Goal: Transaction & Acquisition: Register for event/course

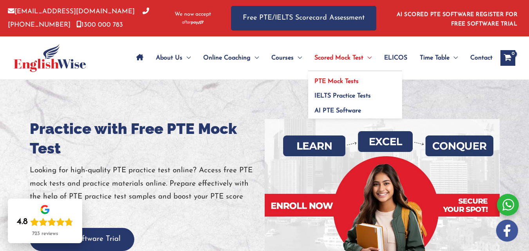
click at [341, 81] on span "PTE Mock Tests" at bounding box center [336, 81] width 44 height 6
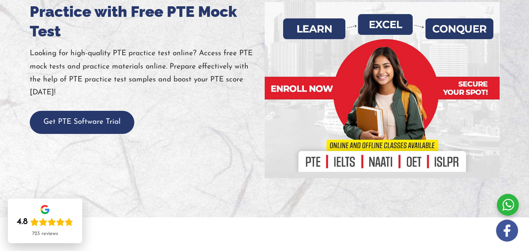
scroll to position [117, 0]
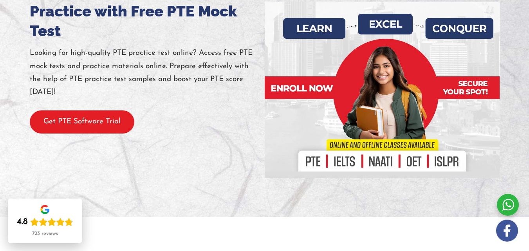
click at [78, 134] on button "Get PTE Software Trial" at bounding box center [82, 121] width 105 height 23
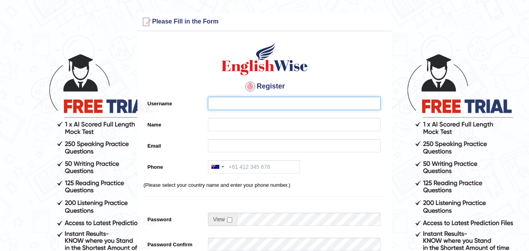
click at [245, 101] on input "Username" at bounding box center [294, 103] width 173 height 13
type input "hetvi_patel19"
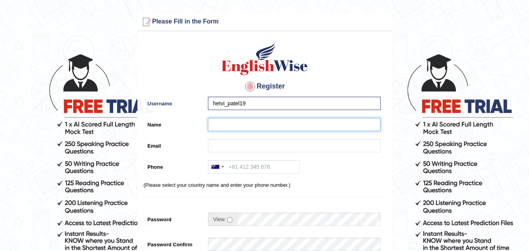
click at [223, 128] on input "Name" at bounding box center [294, 124] width 173 height 13
type input "hetvi patel"
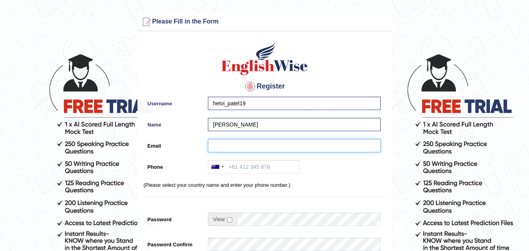
click at [244, 144] on input "Email" at bounding box center [294, 145] width 173 height 13
type input "hetvip1907@gmail.com"
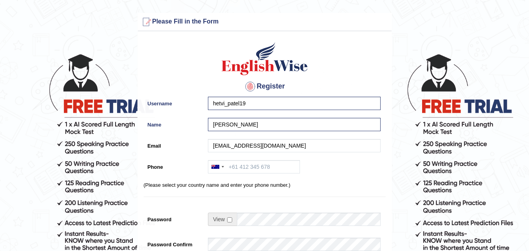
drag, startPoint x: 242, startPoint y: 160, endPoint x: 244, endPoint y: 168, distance: 8.1
click at [242, 166] on div "Register Username hetvi_patel19 Name hetvi patel Email hetvip1907@gmail.com Pho…" at bounding box center [265, 198] width 254 height 327
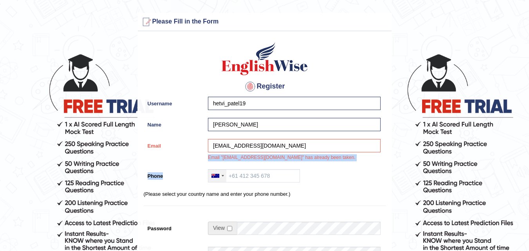
drag, startPoint x: 218, startPoint y: 177, endPoint x: 222, endPoint y: 177, distance: 3.9
click at [219, 177] on div at bounding box center [215, 176] width 8 height 4
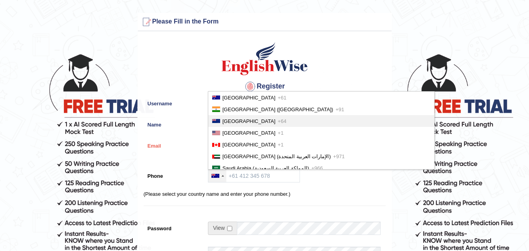
click at [243, 116] on li "New Zealand +64" at bounding box center [321, 121] width 226 height 12
type input "+64"
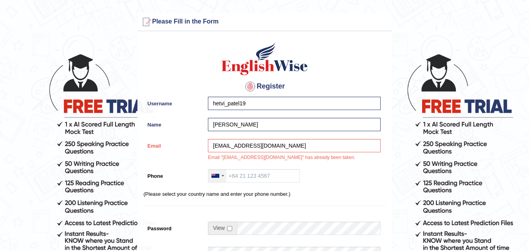
click at [215, 180] on div at bounding box center [217, 176] width 18 height 13
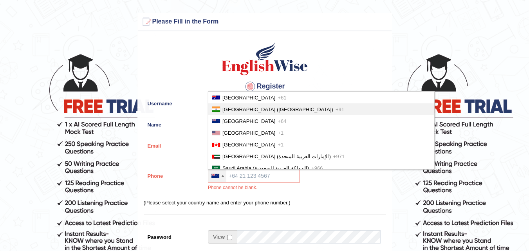
click at [246, 105] on li "India (भारत) +91" at bounding box center [321, 109] width 226 height 12
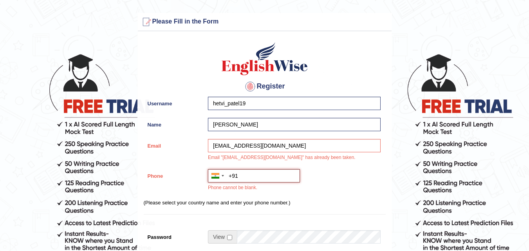
click at [244, 171] on input "+91" at bounding box center [254, 175] width 92 height 13
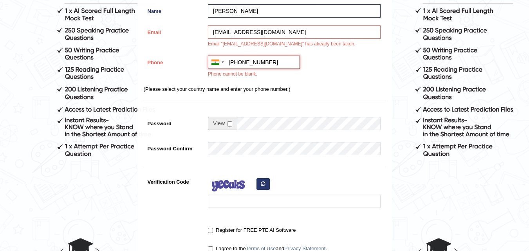
scroll to position [117, 0]
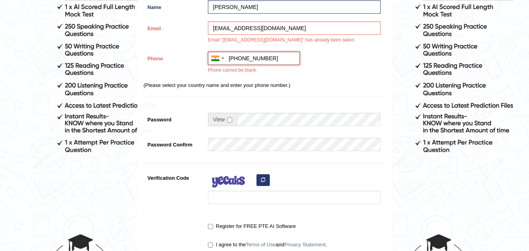
type input "+91 8780371270"
click at [242, 120] on div at bounding box center [294, 119] width 173 height 13
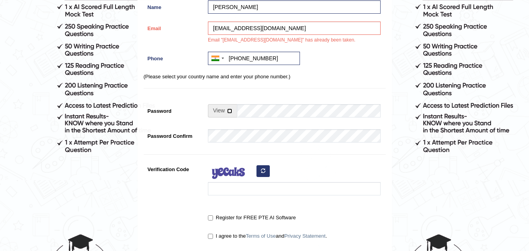
click at [229, 110] on input "checkbox" at bounding box center [229, 110] width 5 height 5
checkbox input "true"
click at [251, 113] on input "Password" at bounding box center [309, 110] width 144 height 13
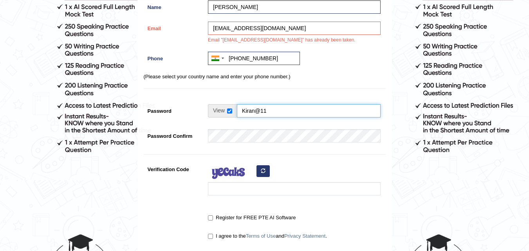
type input "Kiran@11"
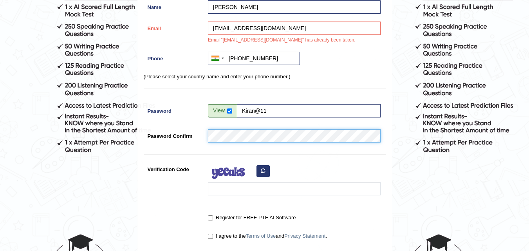
type input "+918780371270"
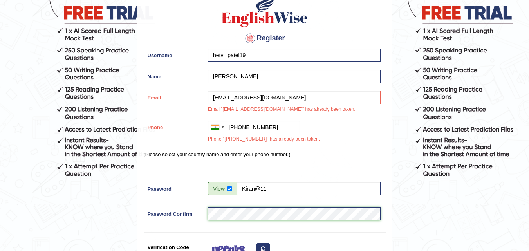
scroll to position [85, 0]
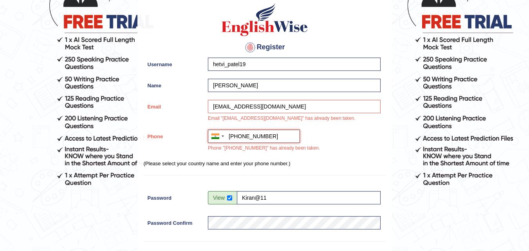
click at [236, 137] on input "+918780371270" at bounding box center [254, 136] width 92 height 13
click at [240, 138] on input "+918780371270" at bounding box center [254, 136] width 92 height 13
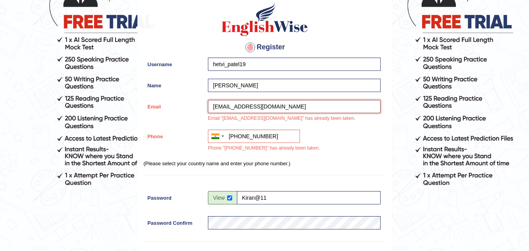
click at [237, 106] on input "hetvip1907@gmail.com" at bounding box center [294, 106] width 173 height 13
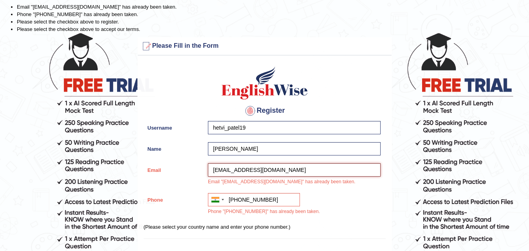
scroll to position [39, 0]
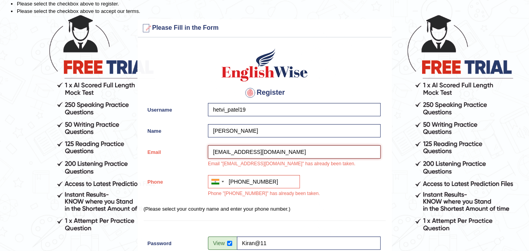
click at [237, 157] on input "hetvip197@gmail.com" at bounding box center [294, 151] width 173 height 13
drag, startPoint x: 237, startPoint y: 157, endPoint x: 186, endPoint y: 150, distance: 50.7
click at [186, 150] on div "Email hetvip197@gmail.com Email "hetvip1907@gmail.com" has already been taken." at bounding box center [265, 158] width 242 height 26
type input "chaitalibayes.15@gmail.com"
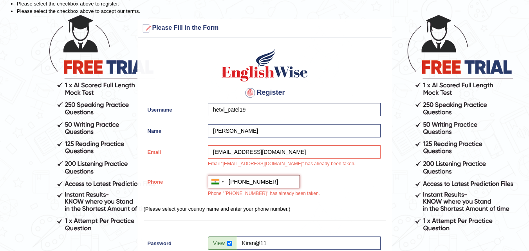
click at [284, 176] on input "+918780371270" at bounding box center [254, 181] width 92 height 13
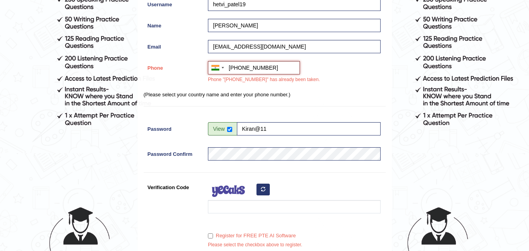
scroll to position [157, 0]
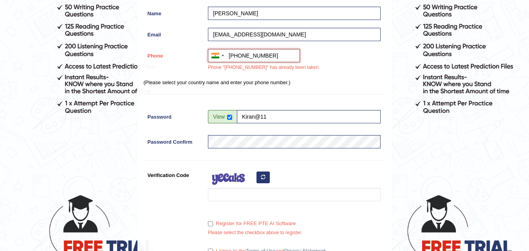
type input "+919727006422"
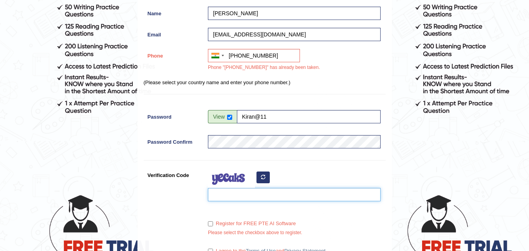
click at [268, 192] on input "Verification Code" at bounding box center [294, 194] width 173 height 13
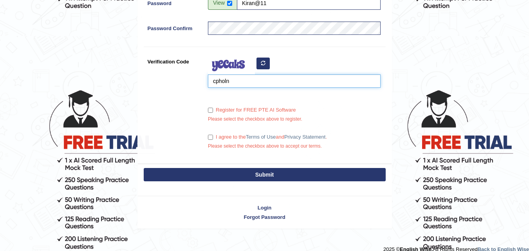
scroll to position [271, 0]
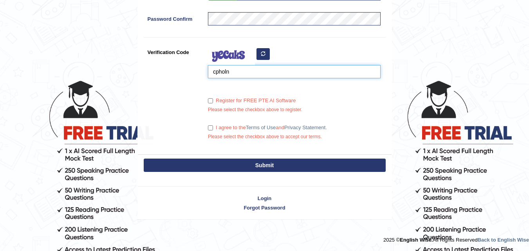
type input "cpholn"
click at [209, 127] on input "I agree to the Terms of Use and Privacy Statement ." at bounding box center [210, 127] width 5 height 5
checkbox input "true"
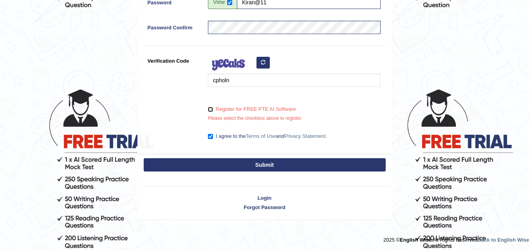
click at [210, 110] on input "Register for FREE PTE AI Software" at bounding box center [210, 109] width 5 height 5
checkbox input "true"
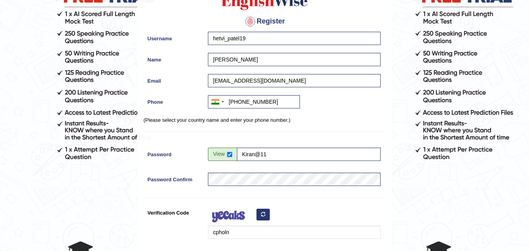
scroll to position [97, 0]
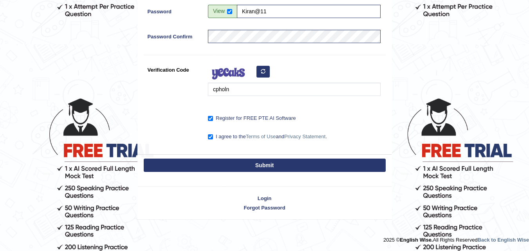
click at [251, 165] on button "Submit" at bounding box center [265, 165] width 242 height 13
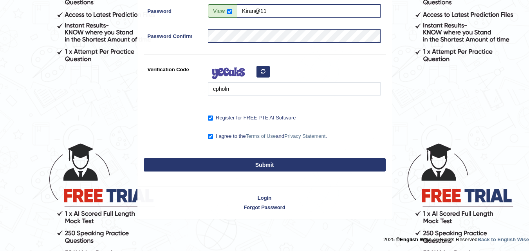
scroll to position [208, 0]
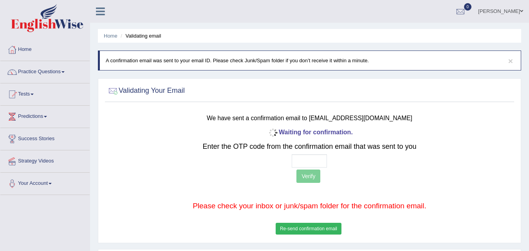
scroll to position [39, 0]
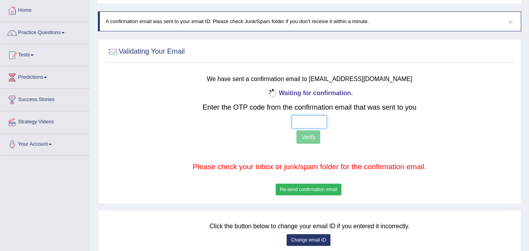
click at [302, 123] on input "text" at bounding box center [309, 121] width 35 height 13
type input "4 2 0 8"
drag, startPoint x: 296, startPoint y: 141, endPoint x: 300, endPoint y: 139, distance: 4.6
click at [296, 142] on p "Verify" at bounding box center [309, 137] width 336 height 15
click at [300, 139] on button "Verify" at bounding box center [308, 136] width 24 height 13
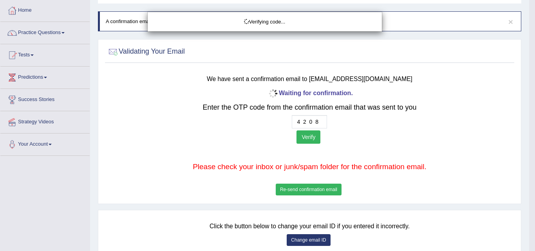
drag, startPoint x: 310, startPoint y: 129, endPoint x: 304, endPoint y: 138, distance: 10.8
click at [305, 138] on div "Verifying code..." at bounding box center [267, 125] width 535 height 251
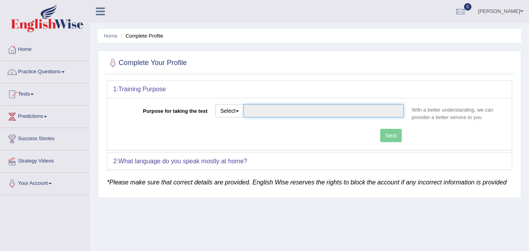
click at [295, 111] on input "Purpose for taking the test" at bounding box center [324, 110] width 161 height 13
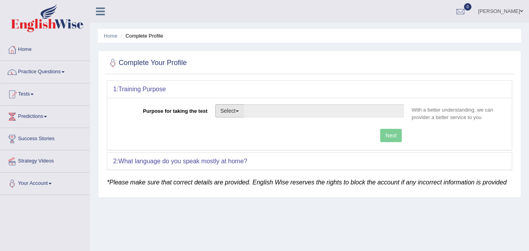
click at [242, 117] on button "Select" at bounding box center [229, 110] width 29 height 13
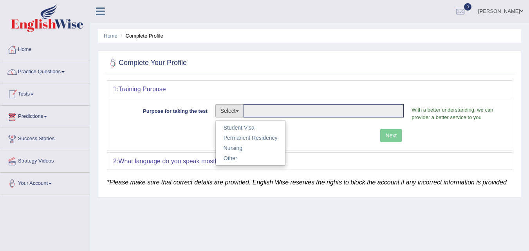
drag, startPoint x: 182, startPoint y: 135, endPoint x: 166, endPoint y: 129, distance: 17.6
click at [181, 135] on div "Next" at bounding box center [260, 136] width 294 height 15
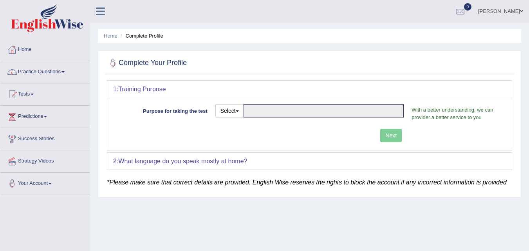
click at [29, 94] on link "Tests" at bounding box center [44, 93] width 89 height 20
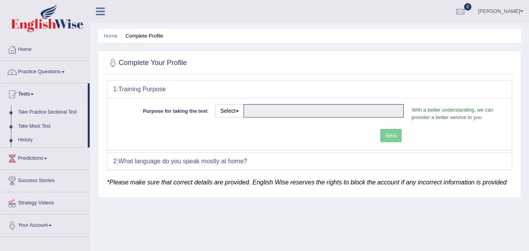
click at [33, 114] on link "Take Practice Sectional Test" at bounding box center [50, 112] width 73 height 14
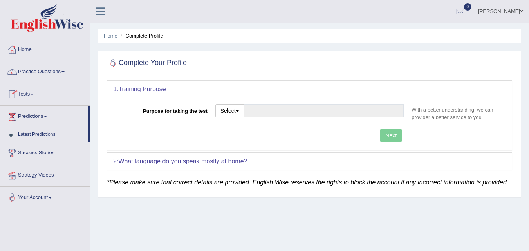
click at [29, 90] on link "Tests" at bounding box center [44, 93] width 89 height 20
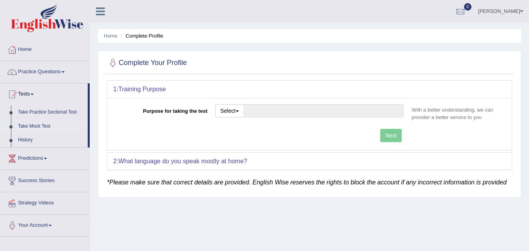
click at [32, 124] on link "Take Mock Test" at bounding box center [50, 126] width 73 height 14
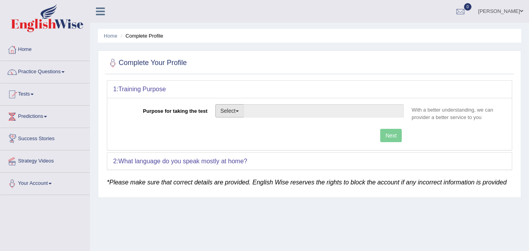
drag, startPoint x: 303, startPoint y: 104, endPoint x: 236, endPoint y: 104, distance: 67.0
click at [299, 106] on div "Purpose for taking the test Select Student Visa Permanent Residency Nursing Oth…" at bounding box center [309, 124] width 405 height 52
click at [237, 113] on button "Select" at bounding box center [229, 110] width 29 height 13
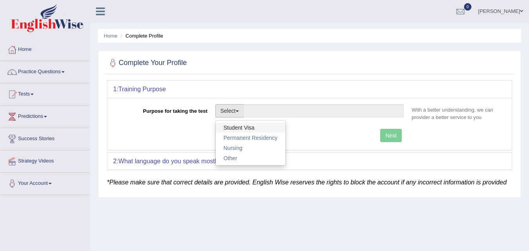
click at [245, 127] on link "Student Visa" at bounding box center [251, 128] width 70 height 10
type input "Student Visa"
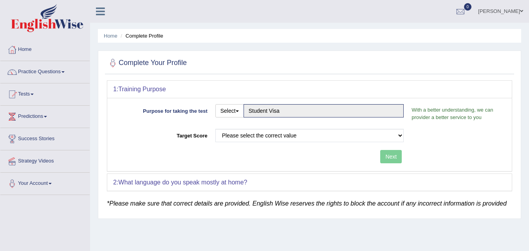
click at [326, 118] on div "Select Student Visa Permanent Residency Nursing Other Student Visa" at bounding box center [309, 111] width 189 height 15
click at [244, 113] on button "Select" at bounding box center [229, 110] width 29 height 13
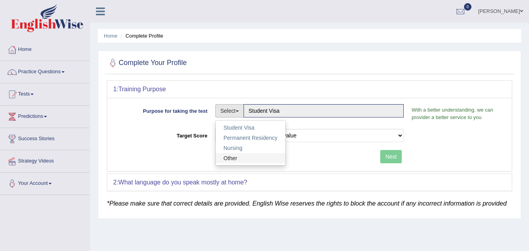
click at [247, 158] on link "Other" at bounding box center [251, 158] width 70 height 10
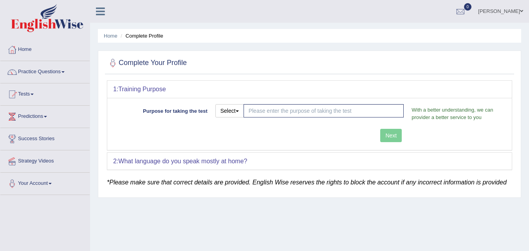
click at [239, 137] on div "Next" at bounding box center [260, 136] width 294 height 15
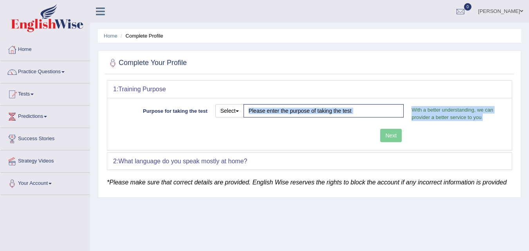
drag, startPoint x: 380, startPoint y: 127, endPoint x: 380, endPoint y: 132, distance: 5.1
click at [380, 132] on div "Purpose for taking the test Select Student Visa Permanent Residency Nursing Oth…" at bounding box center [309, 124] width 405 height 52
click at [385, 133] on div "Next" at bounding box center [260, 136] width 294 height 15
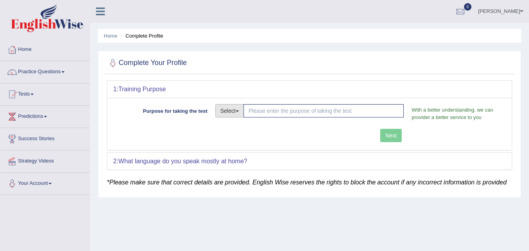
drag, startPoint x: 235, startPoint y: 110, endPoint x: 232, endPoint y: 116, distance: 6.5
click at [235, 110] on button "Select" at bounding box center [229, 110] width 29 height 13
click at [232, 155] on link "Other" at bounding box center [251, 158] width 70 height 10
click at [323, 116] on input "Purpose for taking the test" at bounding box center [324, 110] width 161 height 13
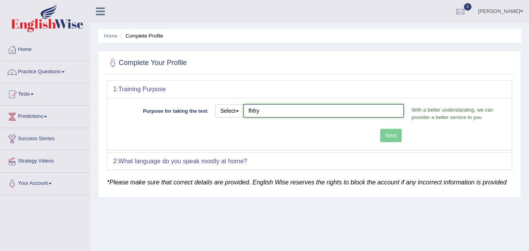
type input "fhfry"
click at [390, 137] on div "Purpose for taking the test Select Student Visa Permanent Residency Nursing Oth…" at bounding box center [309, 124] width 405 height 52
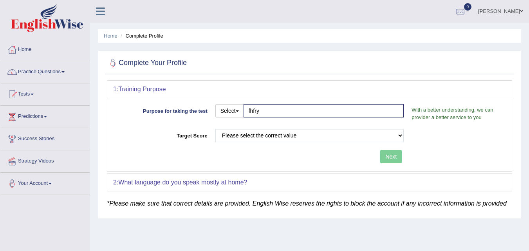
click at [313, 144] on div "Please select the correct value 50 (6 bands) 58 (6.5 bands) 65 (7 bands) 79 (8 …" at bounding box center [309, 137] width 197 height 17
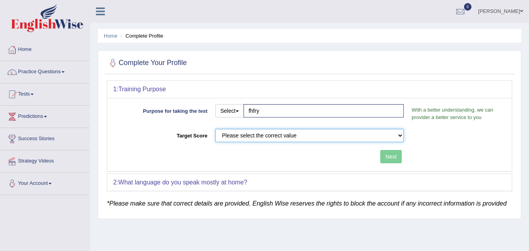
click at [347, 129] on select "Please select the correct value 50 (6 bands) 58 (6.5 bands) 65 (7 bands) 79 (8 …" at bounding box center [309, 135] width 189 height 13
select select "58"
click at [215, 129] on select "Please select the correct value 50 (6 bands) 58 (6.5 bands) 65 (7 bands) 79 (8 …" at bounding box center [309, 135] width 189 height 13
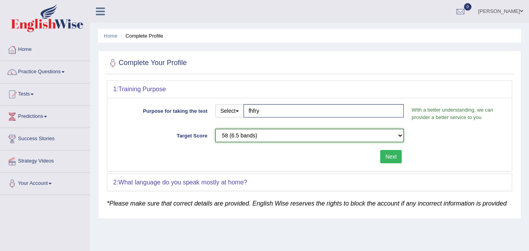
click at [358, 133] on select "Please select the correct value 50 (6 bands) 58 (6.5 bands) 65 (7 bands) 79 (8 …" at bounding box center [309, 135] width 189 height 13
click at [215, 129] on select "Please select the correct value 50 (6 bands) 58 (6.5 bands) 65 (7 bands) 79 (8 …" at bounding box center [309, 135] width 189 height 13
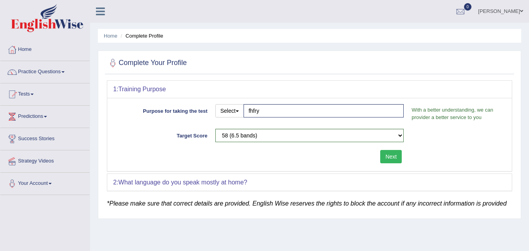
click at [388, 157] on button "Next" at bounding box center [391, 156] width 22 height 13
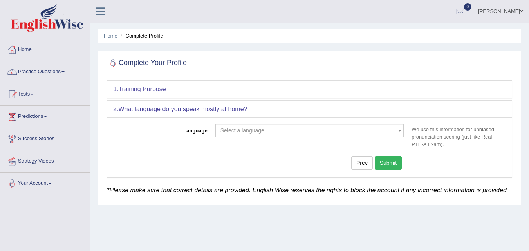
click at [289, 140] on div "Select a language ... Afrikaans Albanian Amharic Arabic Armenian Ashanti Azeri …" at bounding box center [309, 132] width 197 height 17
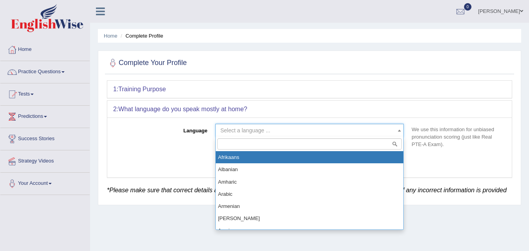
click at [286, 125] on span "Select a language ..." at bounding box center [309, 130] width 189 height 13
select select "Afrikaans"
click at [265, 135] on span "Afrikaans" at bounding box center [309, 130] width 189 height 13
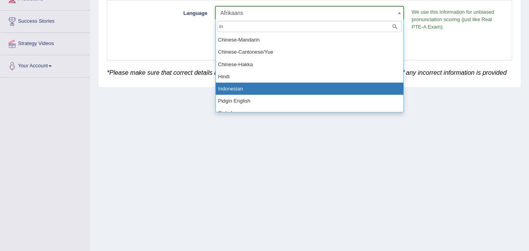
type input "in"
drag, startPoint x: 250, startPoint y: 83, endPoint x: 254, endPoint y: 79, distance: 5.8
select select "Hindi"
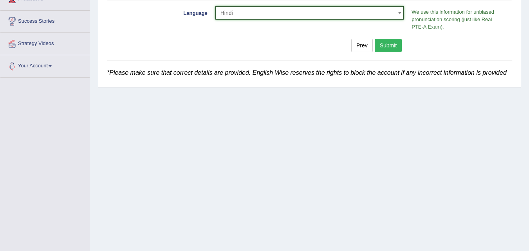
click at [392, 43] on button "Submit" at bounding box center [388, 45] width 27 height 13
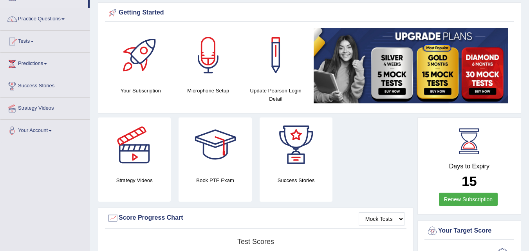
scroll to position [39, 0]
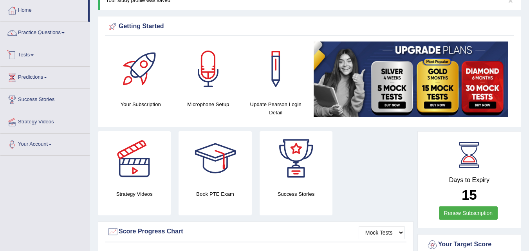
click at [26, 54] on link "Tests" at bounding box center [44, 54] width 89 height 20
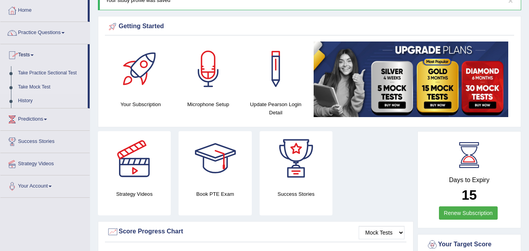
click at [27, 86] on link "Take Mock Test" at bounding box center [50, 87] width 73 height 14
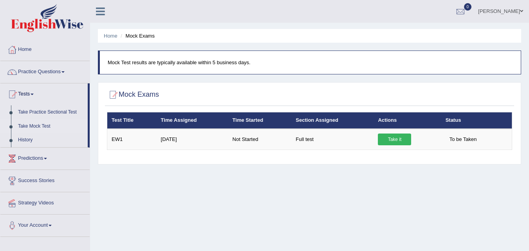
click at [520, 16] on link "[PERSON_NAME]" at bounding box center [500, 10] width 57 height 20
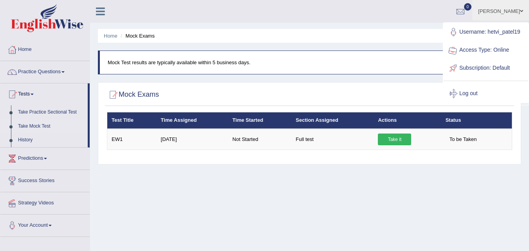
click at [517, 23] on link "Username: hetvi_patel19" at bounding box center [486, 32] width 85 height 18
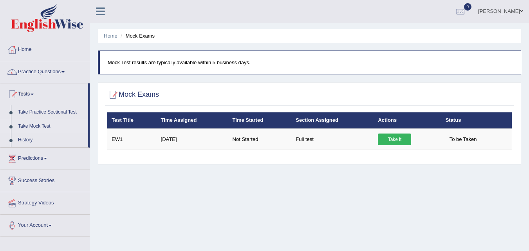
click at [513, 15] on link "[PERSON_NAME]" at bounding box center [500, 10] width 57 height 20
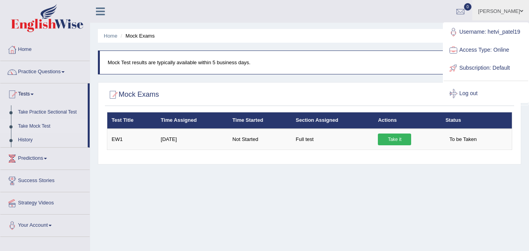
click at [466, 94] on link "Log out" at bounding box center [486, 94] width 85 height 18
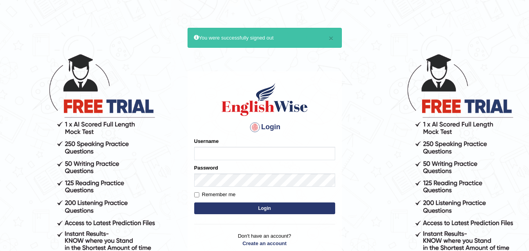
click at [235, 154] on input "Username" at bounding box center [264, 153] width 141 height 13
click at [201, 157] on input "chetvi_patel19" at bounding box center [264, 153] width 141 height 13
type input "hetvi_patel19"
click at [211, 182] on form "Please fix the following errors: Username hetvi_patel19 Password Remember me Lo…" at bounding box center [264, 176] width 141 height 79
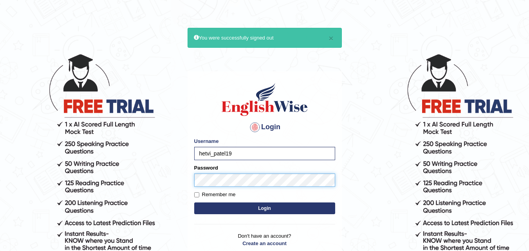
click at [194, 202] on button "Login" at bounding box center [264, 208] width 141 height 12
